Goal: Navigation & Orientation: Find specific page/section

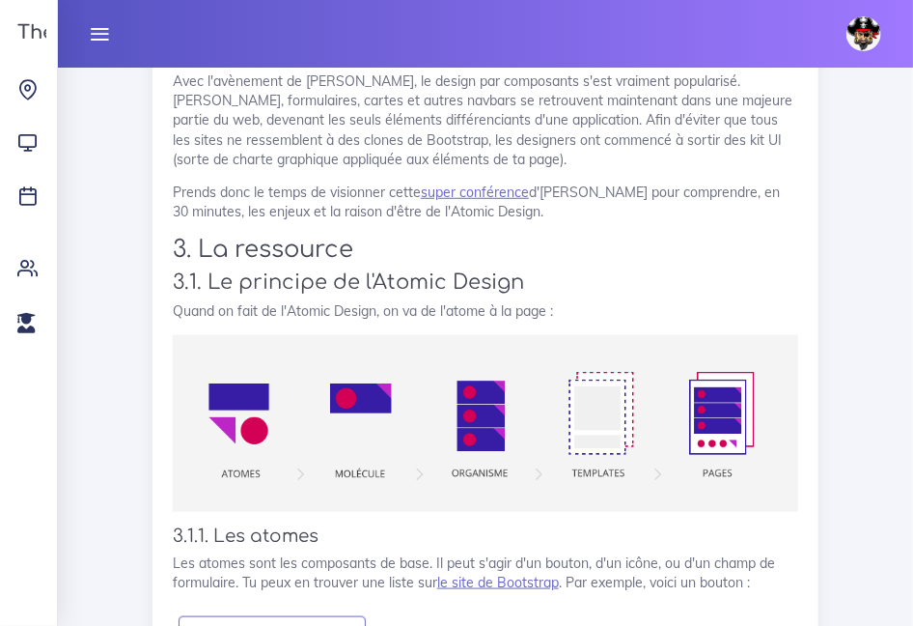
scroll to position [4912, 0]
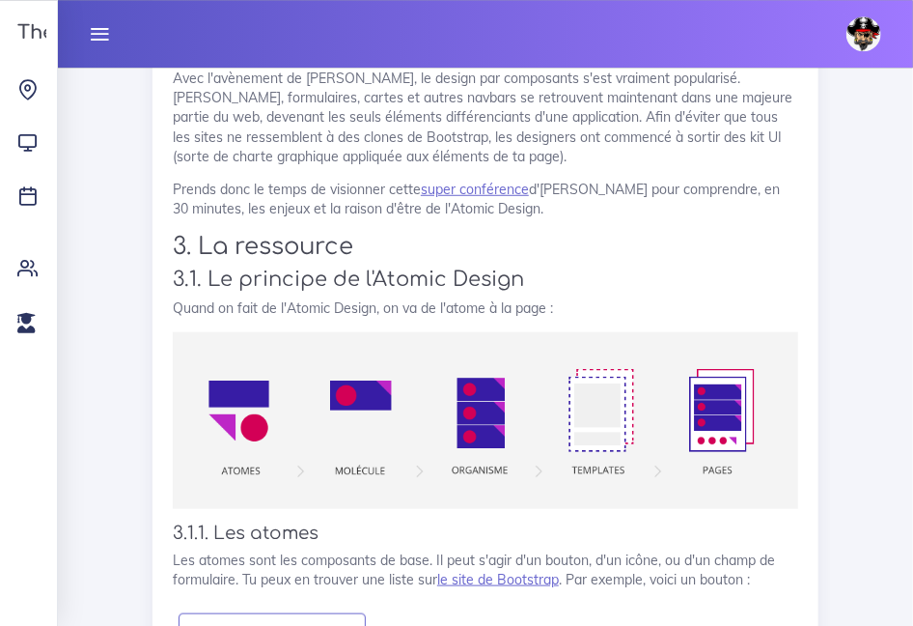
click at [104, 39] on icon at bounding box center [99, 33] width 21 height 21
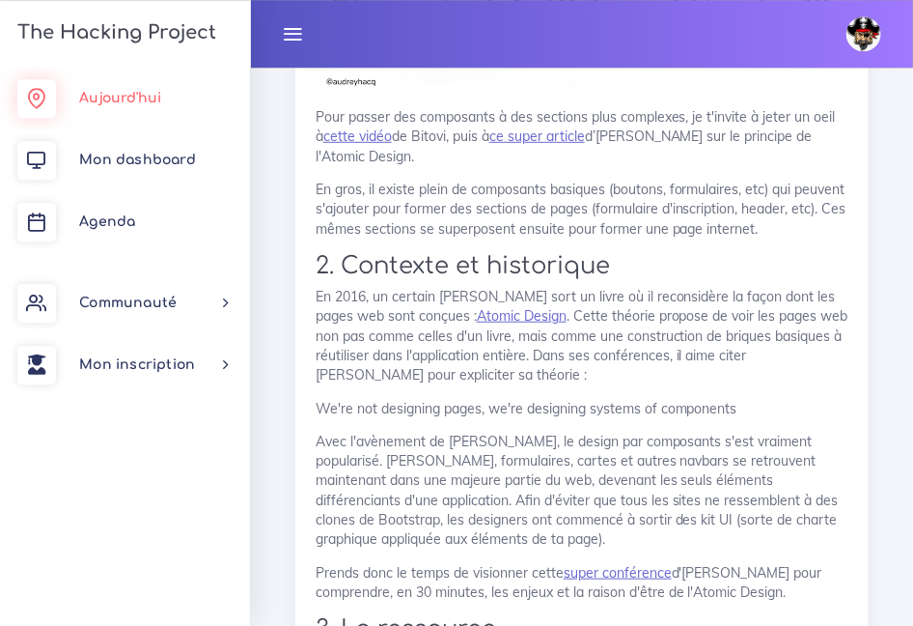
click at [131, 102] on span "Aujourd'hui" at bounding box center [120, 98] width 82 height 14
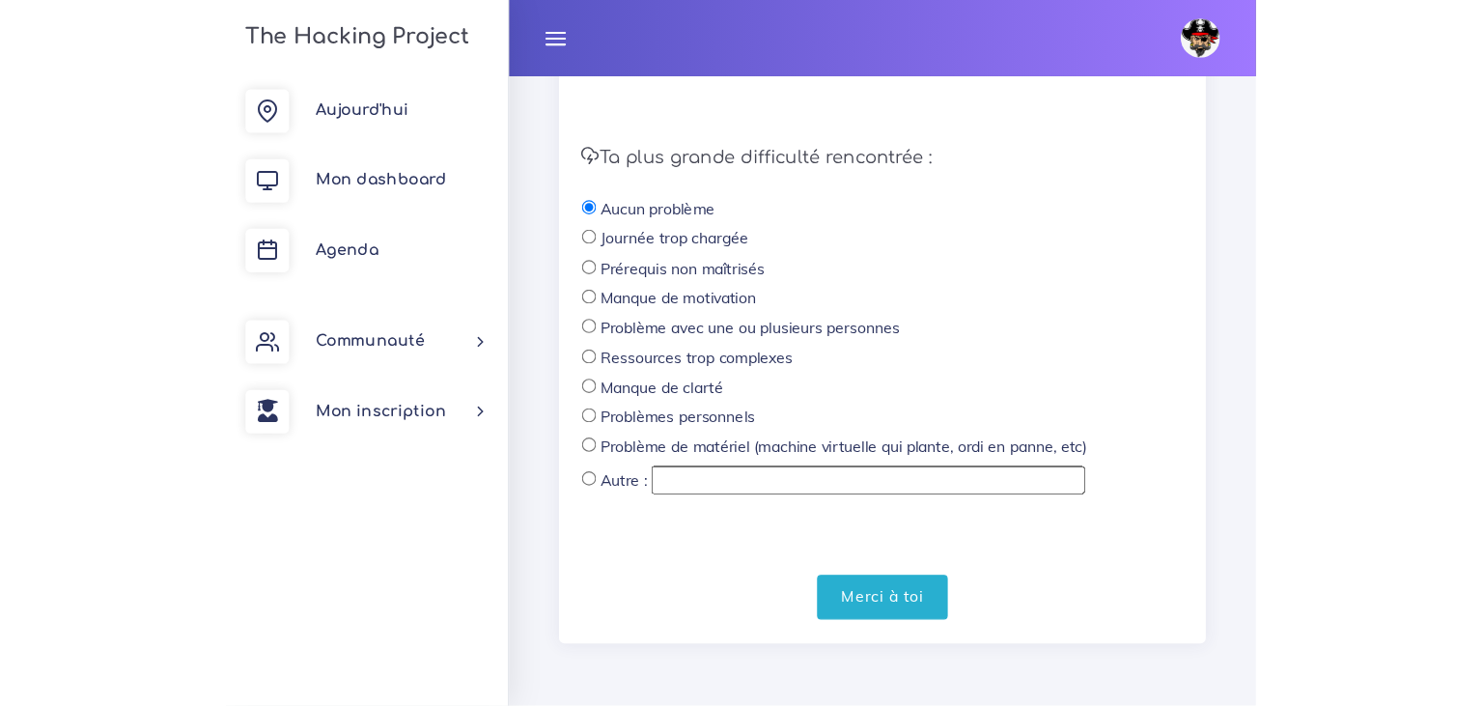
scroll to position [583, 0]
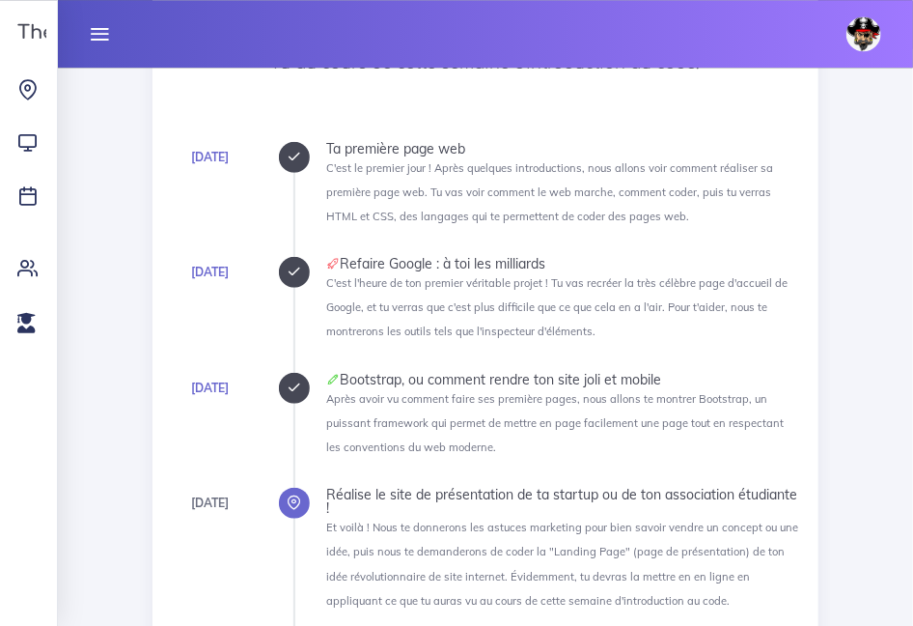
scroll to position [286, 0]
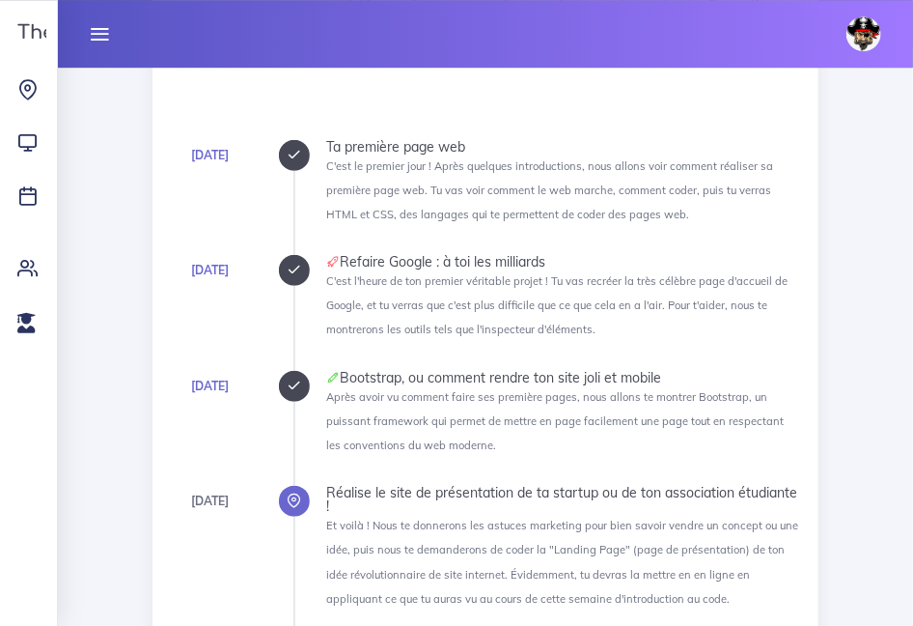
click at [96, 42] on icon at bounding box center [99, 33] width 21 height 21
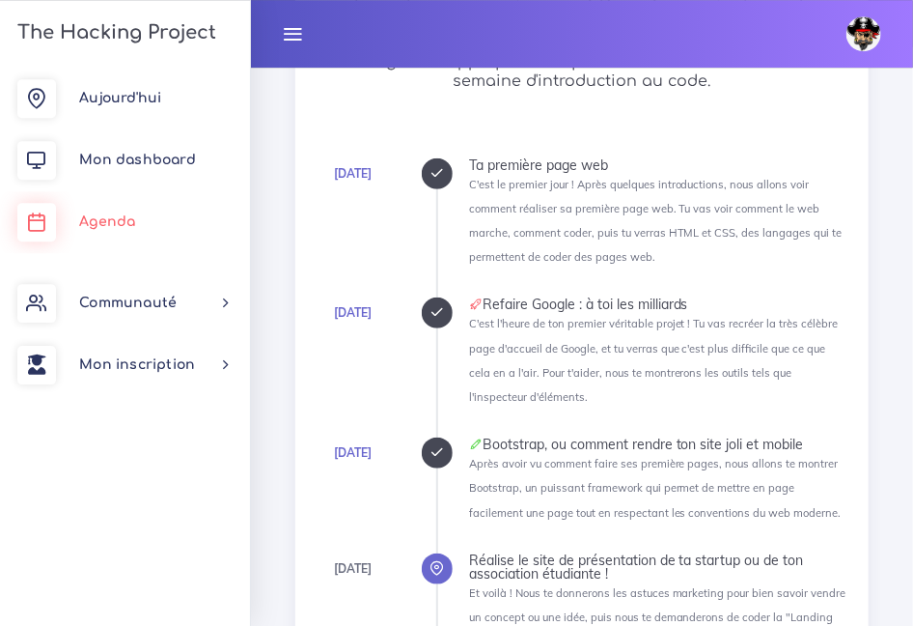
click at [102, 203] on link "Agenda" at bounding box center [125, 222] width 250 height 62
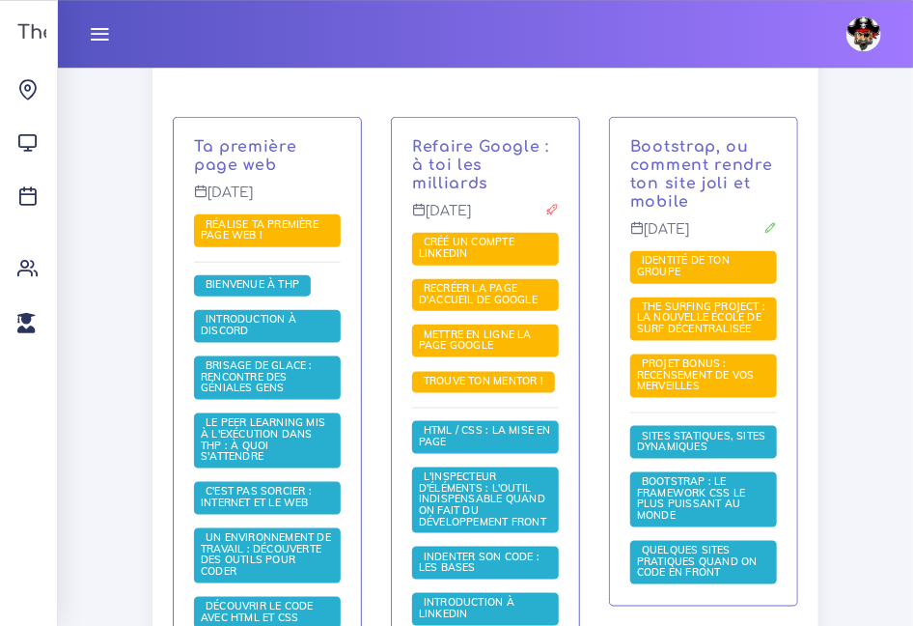
scroll to position [521, 0]
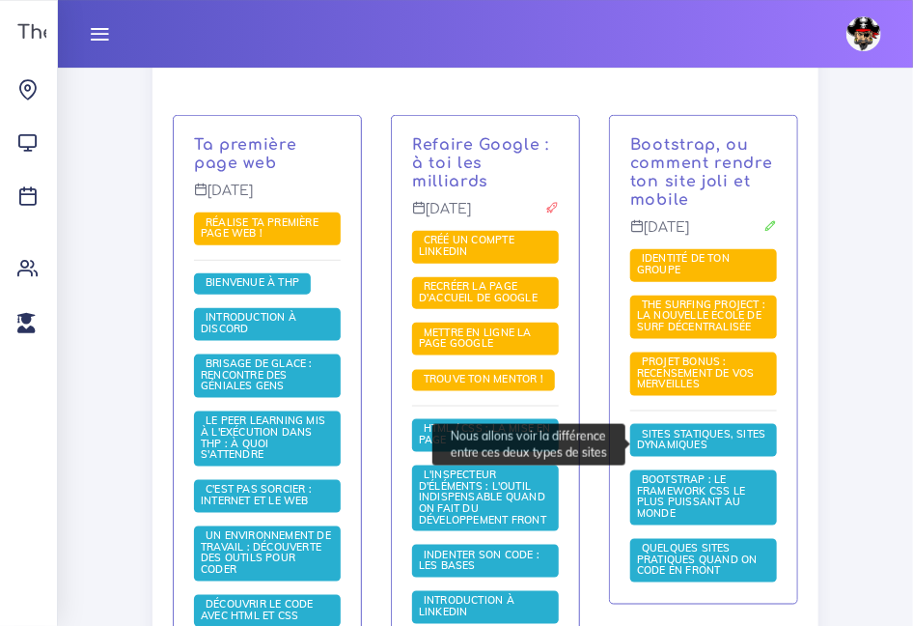
click at [694, 437] on span "Sites statiques, sites dynamiques" at bounding box center [701, 439] width 129 height 25
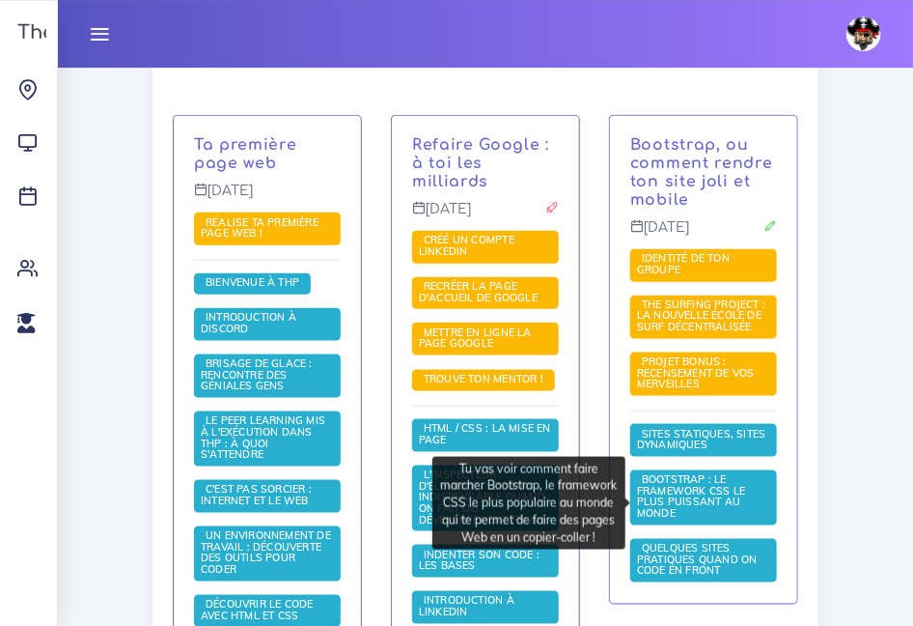
click at [673, 495] on span "Bootstrap : le framework CSS le plus puissant au monde" at bounding box center [691, 495] width 108 height 47
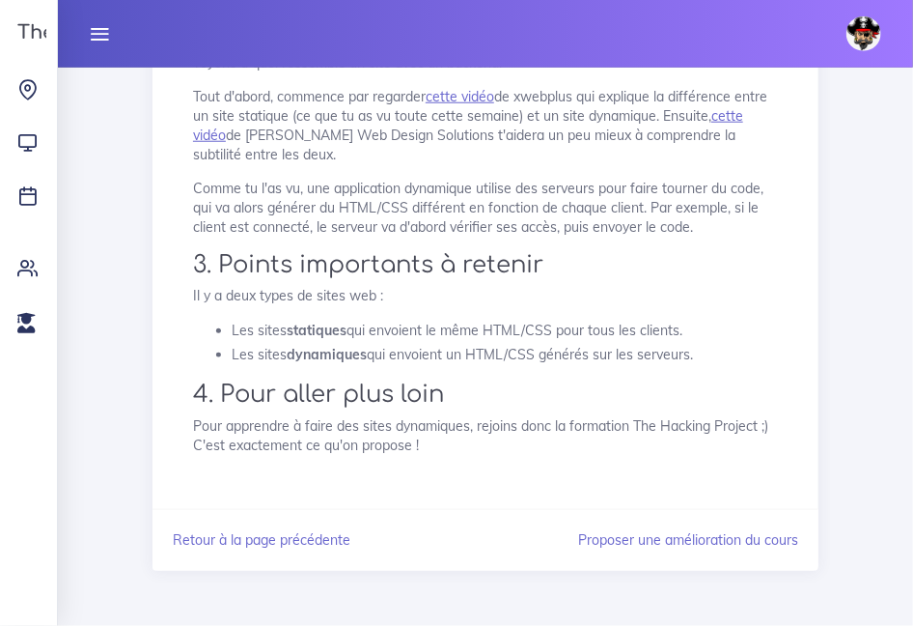
scroll to position [620, 0]
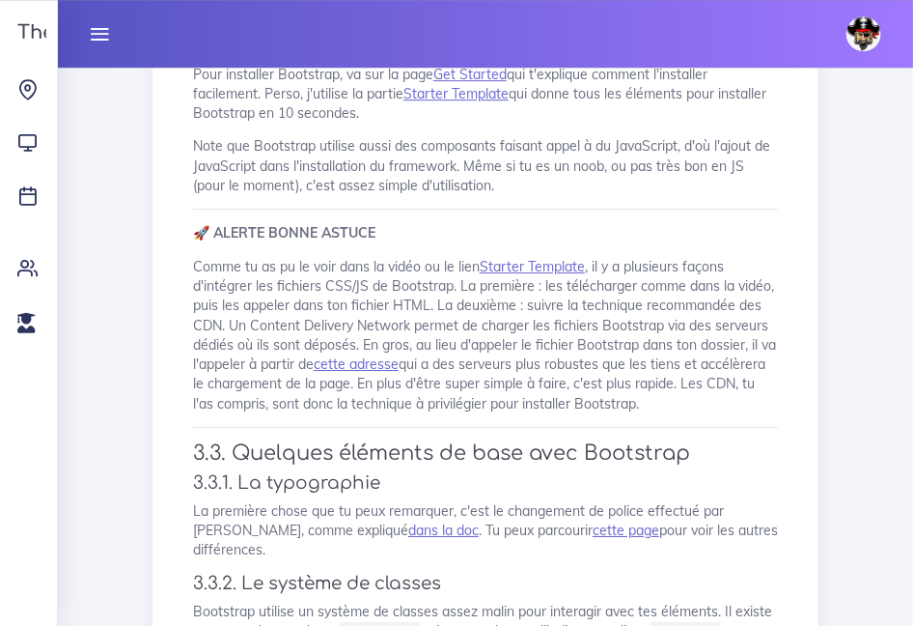
scroll to position [1845, 0]
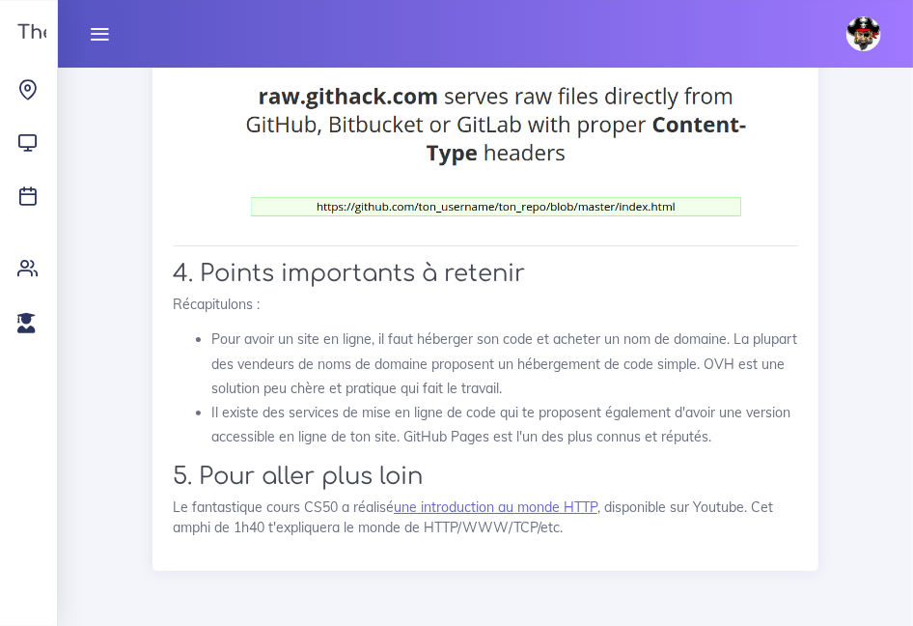
scroll to position [36800, 0]
